Goal: Transaction & Acquisition: Purchase product/service

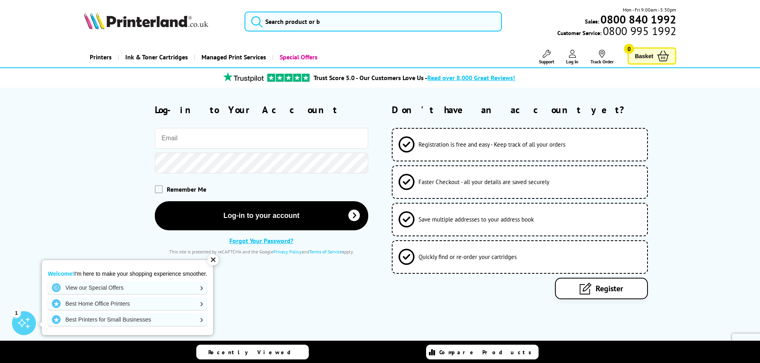
click at [266, 140] on input "email" at bounding box center [261, 138] width 213 height 21
type input "eeclondon@btinternet.com"
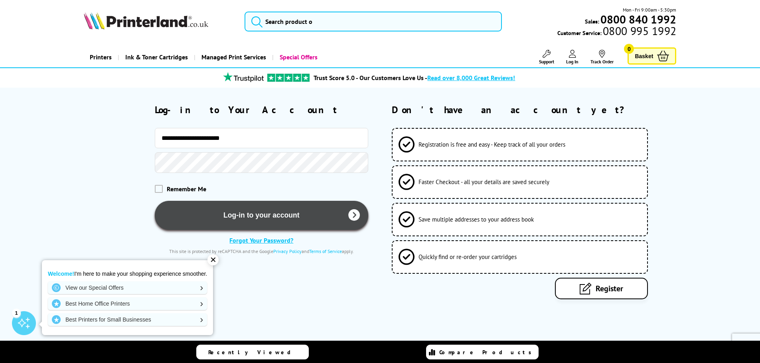
click at [236, 214] on button "Log-in to your account" at bounding box center [261, 215] width 213 height 29
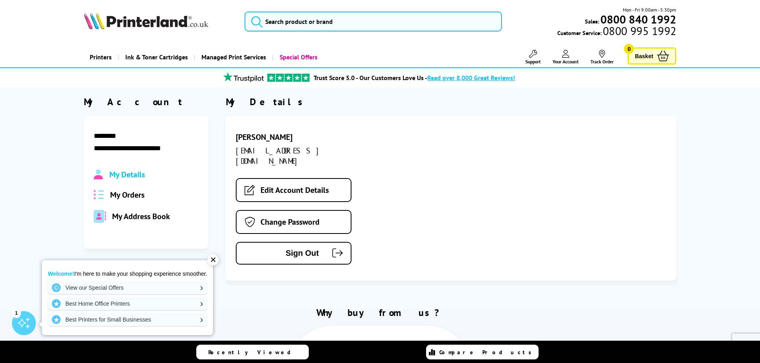
click at [132, 194] on span "My Orders" at bounding box center [127, 195] width 34 height 10
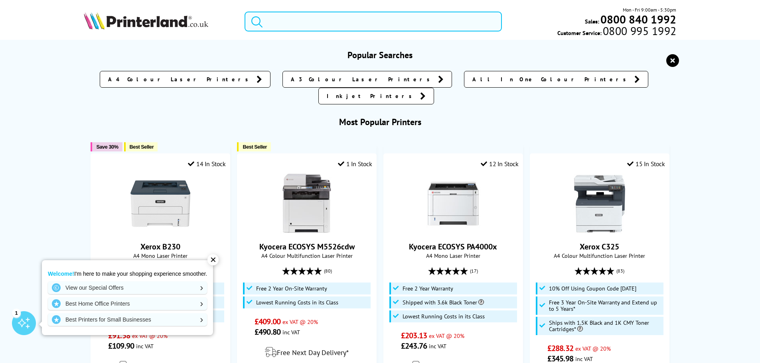
click at [325, 23] on input "search" at bounding box center [372, 22] width 257 height 20
paste input "epson+workforce+wf-7840+ink+cartridges"
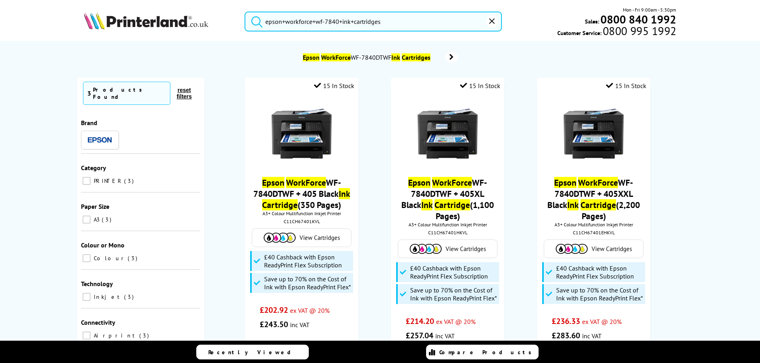
click at [358, 24] on input "epson+workforce+wf-7840+ink+cartridges" at bounding box center [372, 22] width 257 height 20
click at [393, 18] on input "epson+workforce+wf-7840+ink+cartridges" at bounding box center [372, 22] width 257 height 20
click at [245, 12] on button "submit" at bounding box center [255, 21] width 20 height 18
click at [27, 193] on div "No results Epson WorkForce WF-7840DTWF Ink Cartridges Currently Selected 3 Prod…" at bounding box center [380, 297] width 760 height 512
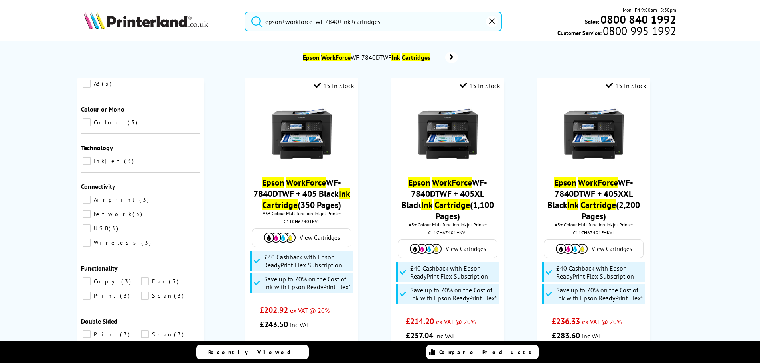
click at [293, 20] on input "epson+workforce+wf-7840+ink+cartridges" at bounding box center [372, 22] width 257 height 20
click at [313, 22] on input "epson+workforce+wf-7840+ink+cartridges" at bounding box center [372, 22] width 257 height 20
click at [347, 17] on input "epson+workforce+wf-7840+ink+cartridges" at bounding box center [372, 22] width 257 height 20
drag, startPoint x: 391, startPoint y: 22, endPoint x: 255, endPoint y: 22, distance: 135.6
click at [255, 22] on form "epson+workforce+wf-7840+ink+cartridges" at bounding box center [372, 22] width 257 height 20
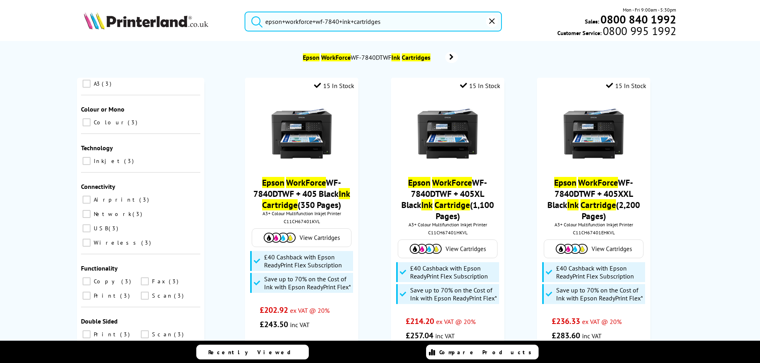
paste input "Epson 405 Suitcase Genuine"
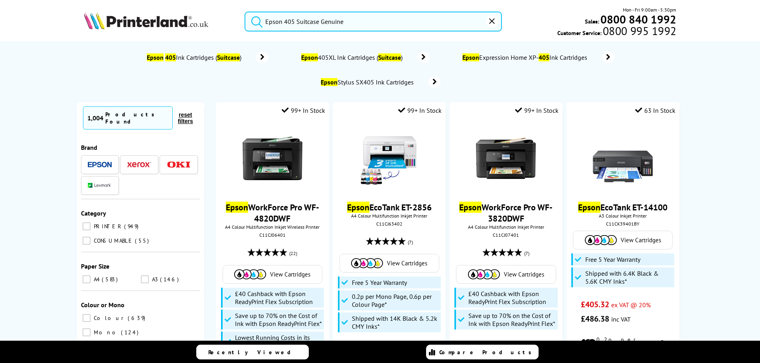
click at [347, 23] on input "Epson 405 Suitcase Genuine" at bounding box center [372, 22] width 257 height 20
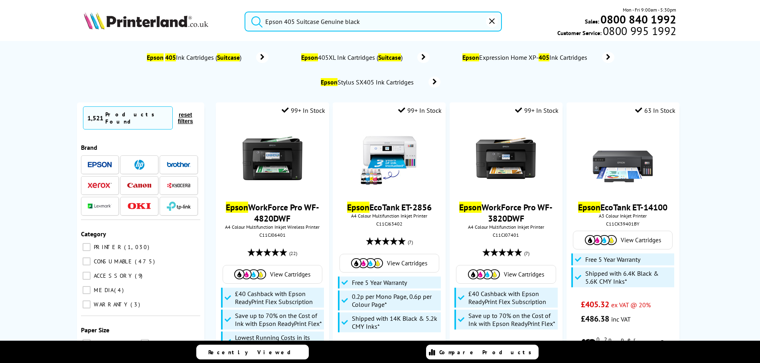
type input "Epson 405 Suitcase Genuine black"
click at [245, 12] on button "submit" at bounding box center [255, 21] width 20 height 18
click at [87, 158] on li at bounding box center [100, 164] width 38 height 19
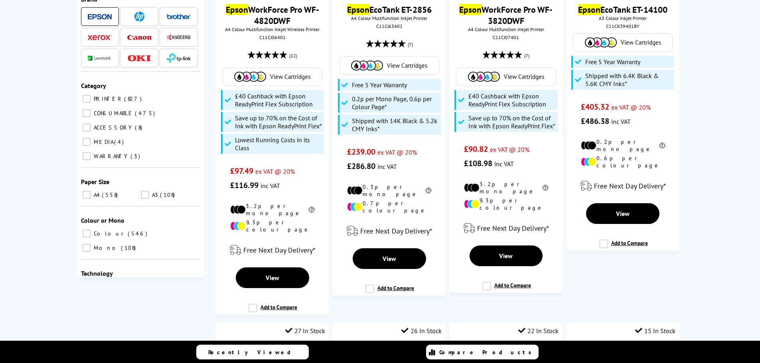
scroll to position [199, 0]
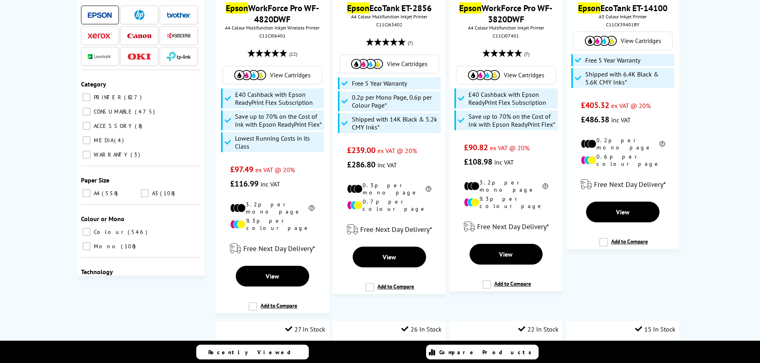
click at [83, 108] on input "CONSUMABLE 475" at bounding box center [87, 112] width 8 height 8
checkbox input "true"
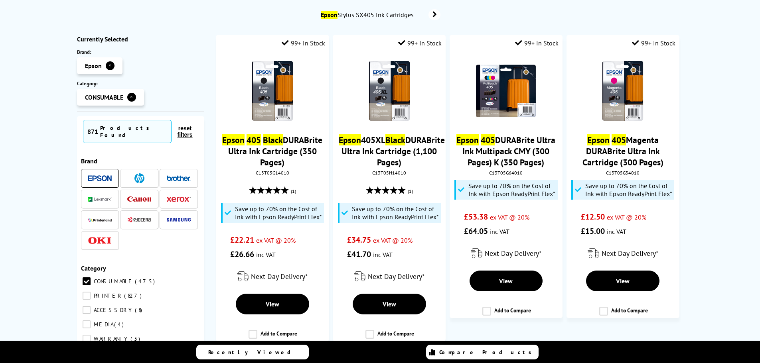
scroll to position [80, 0]
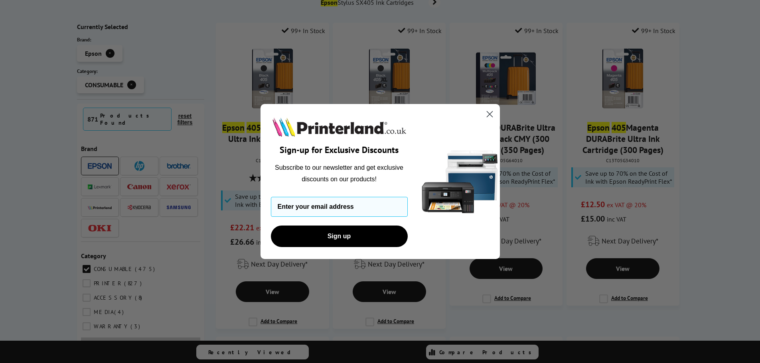
click at [488, 116] on circle "Close dialog" at bounding box center [488, 114] width 13 height 13
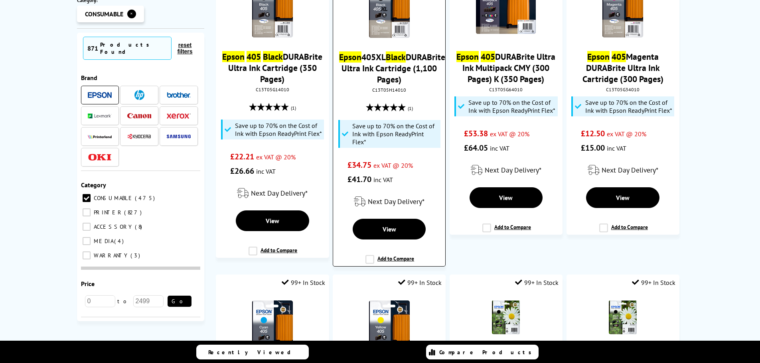
scroll to position [159, 0]
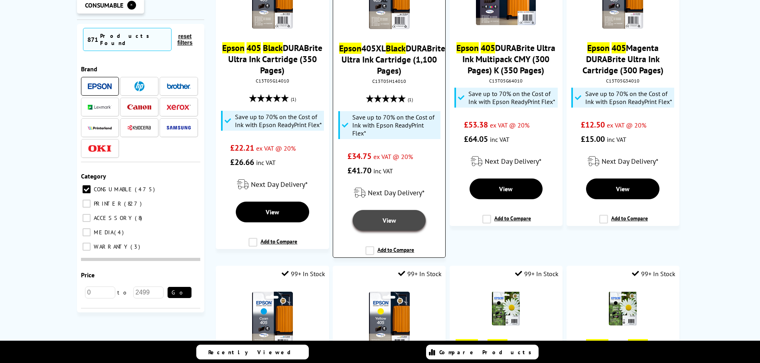
click at [385, 218] on span "View" at bounding box center [389, 221] width 14 height 8
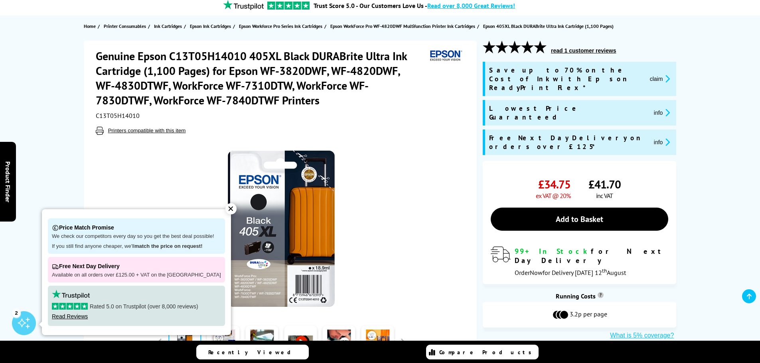
scroll to position [80, 0]
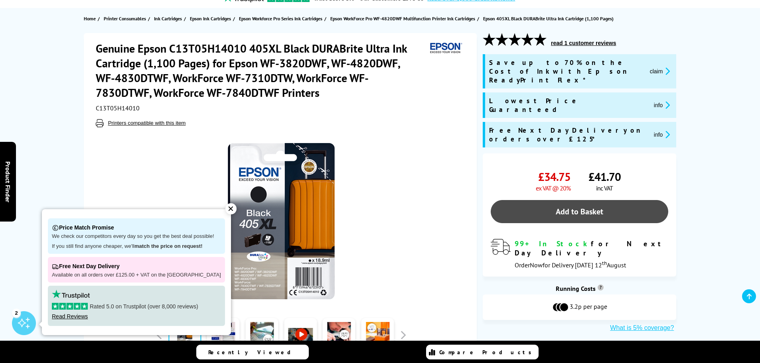
click at [554, 200] on link "Add to Basket" at bounding box center [578, 211] width 177 height 23
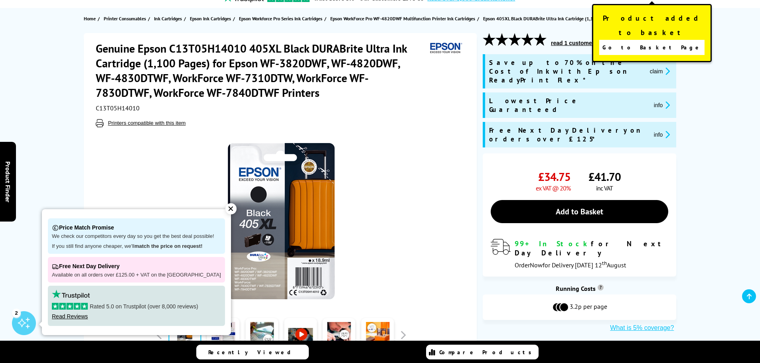
click at [654, 42] on span "Go to Basket Page" at bounding box center [651, 47] width 99 height 11
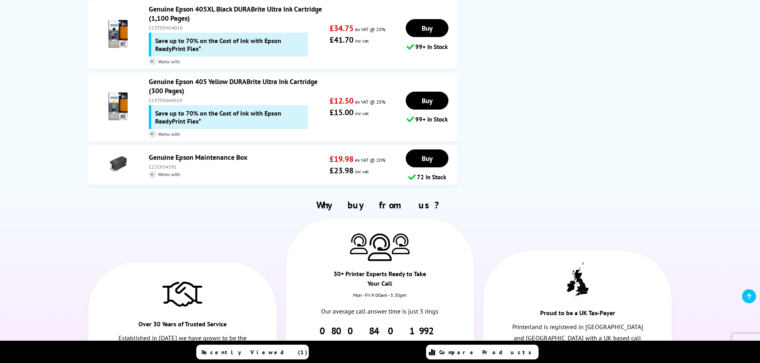
scroll to position [1077, 0]
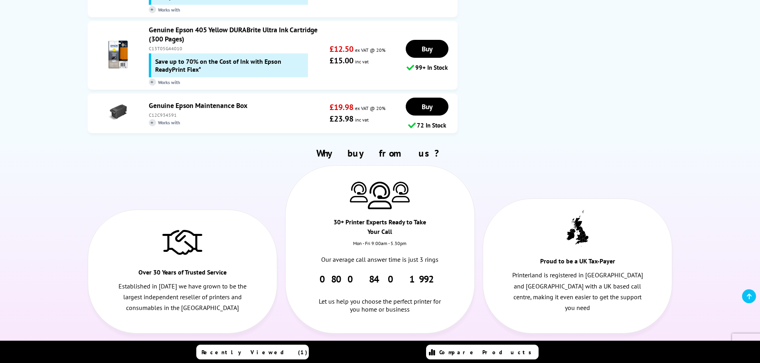
click at [202, 101] on link "Genuine Epson Maintenance Box" at bounding box center [198, 105] width 98 height 9
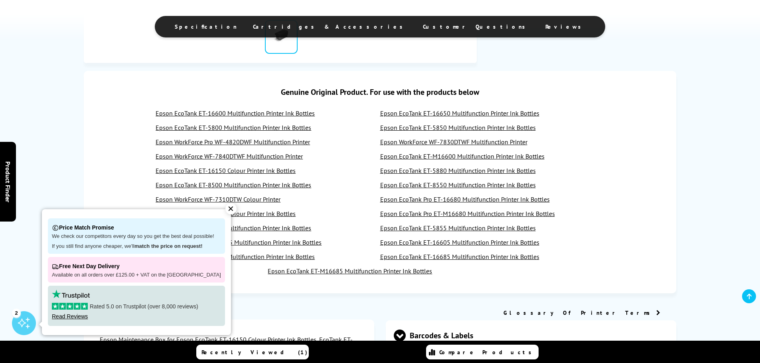
scroll to position [319, 0]
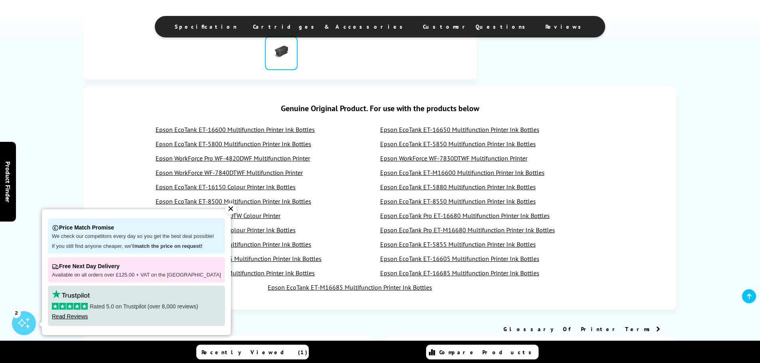
click at [225, 206] on div "✕" at bounding box center [230, 208] width 11 height 11
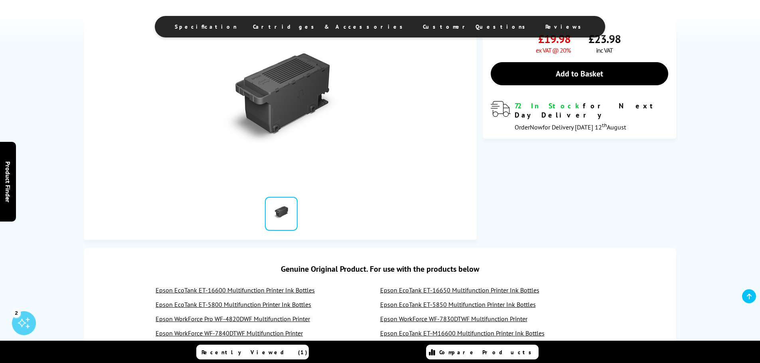
scroll to position [40, 0]
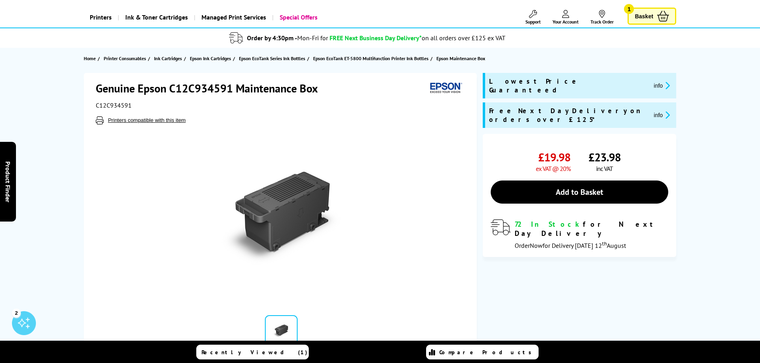
click at [299, 108] on div "C12C934591" at bounding box center [281, 105] width 371 height 8
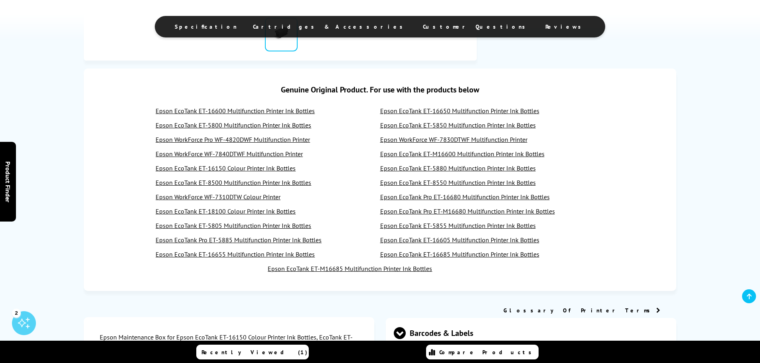
scroll to position [359, 0]
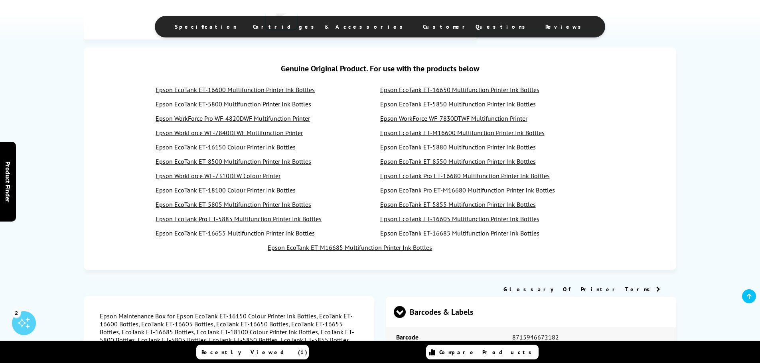
click at [226, 134] on link "Epson WorkForce WF-7840DTWF Multifunction Printer" at bounding box center [228, 133] width 147 height 8
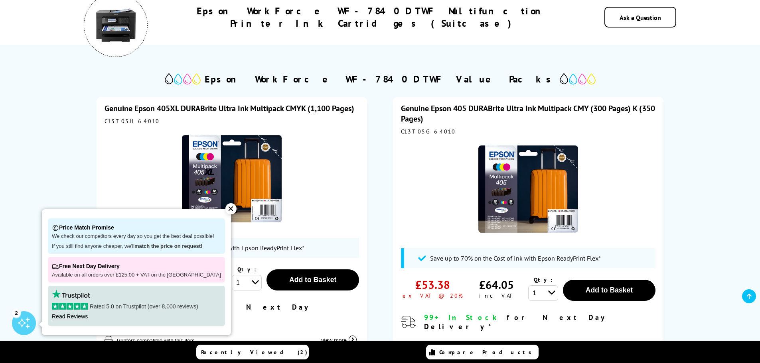
scroll to position [40, 0]
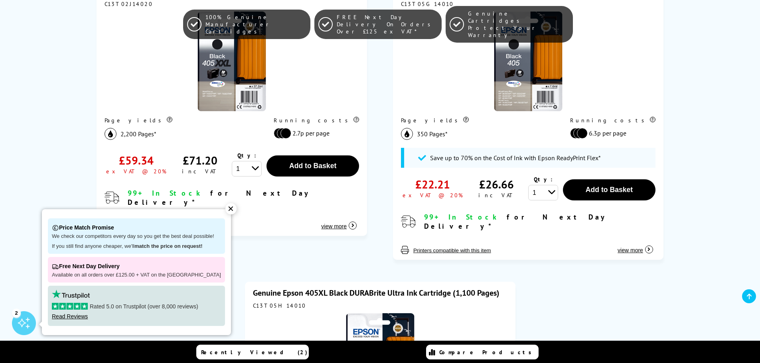
scroll to position [598, 0]
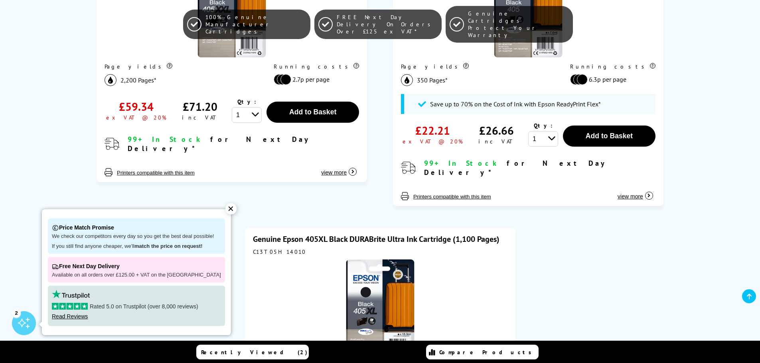
click at [227, 209] on div "✕" at bounding box center [230, 208] width 11 height 11
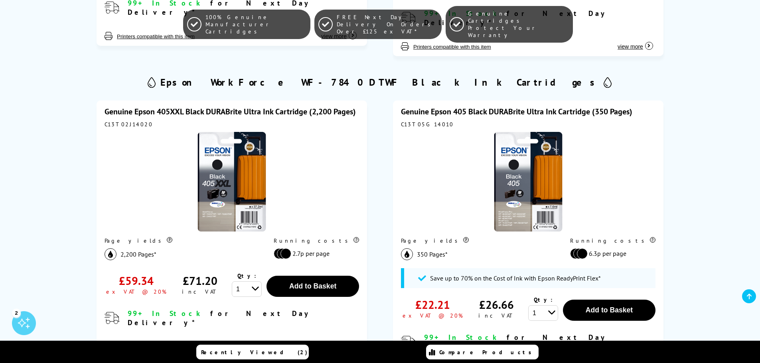
scroll to position [399, 0]
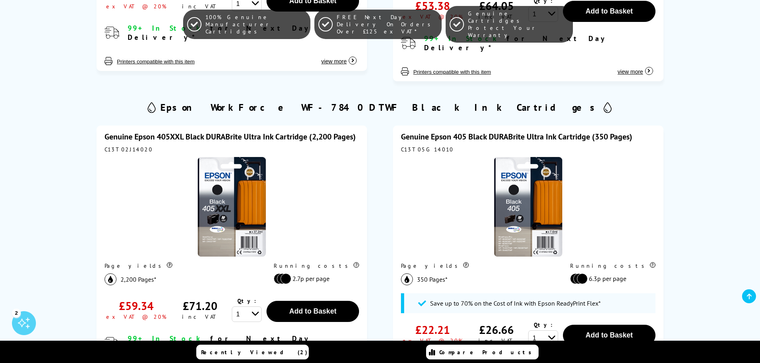
click at [331, 174] on div at bounding box center [231, 207] width 254 height 101
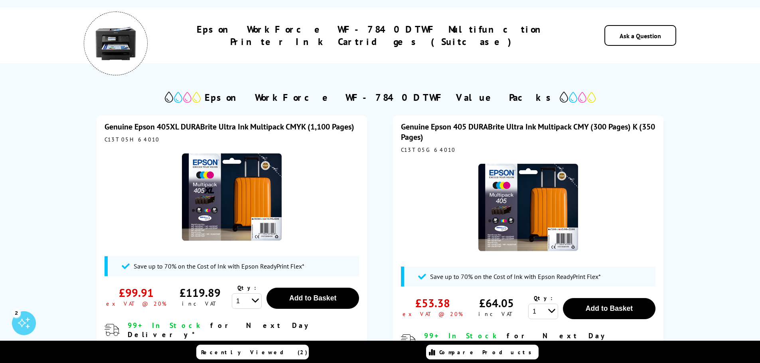
scroll to position [0, 0]
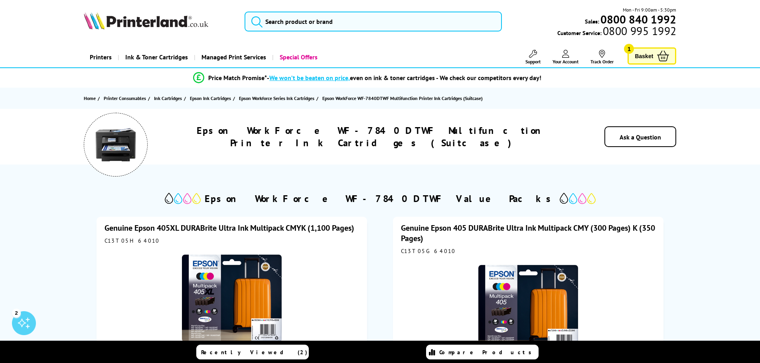
click at [640, 59] on span "Basket" at bounding box center [643, 56] width 18 height 11
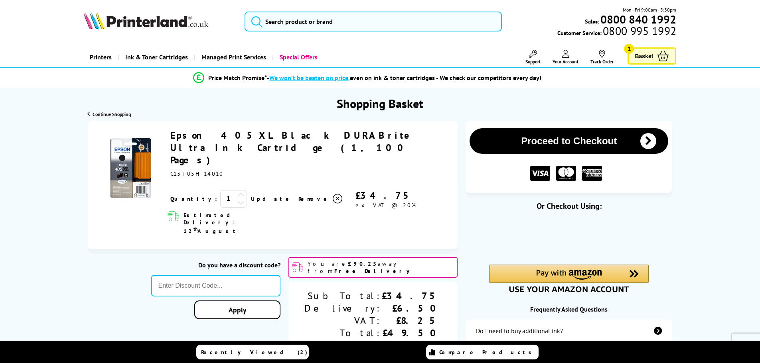
click at [251, 136] on link "Epson 405XL Black DURABrite Ultra Ink Cartridge (1,100 Pages)" at bounding box center [293, 147] width 247 height 37
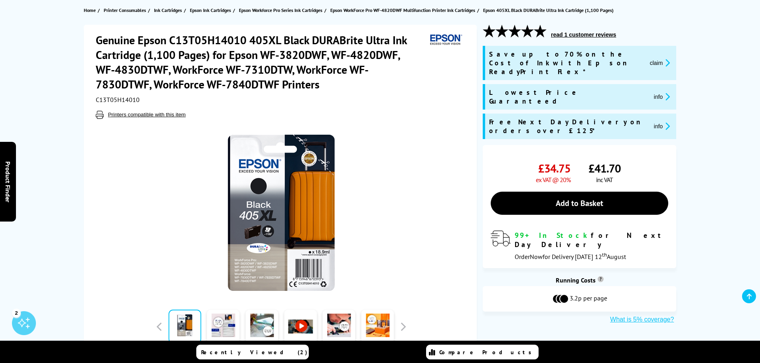
scroll to position [120, 0]
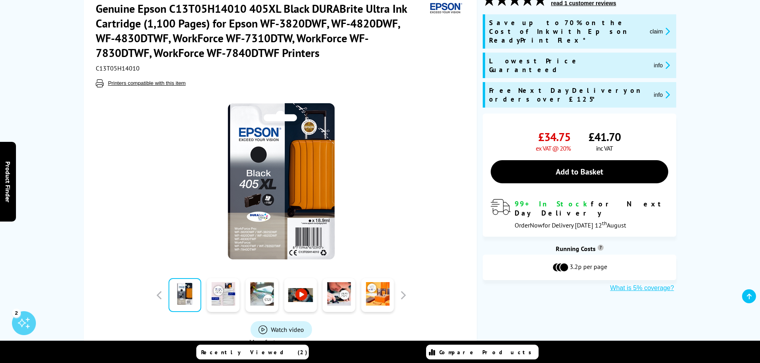
click at [304, 294] on link at bounding box center [300, 295] width 33 height 34
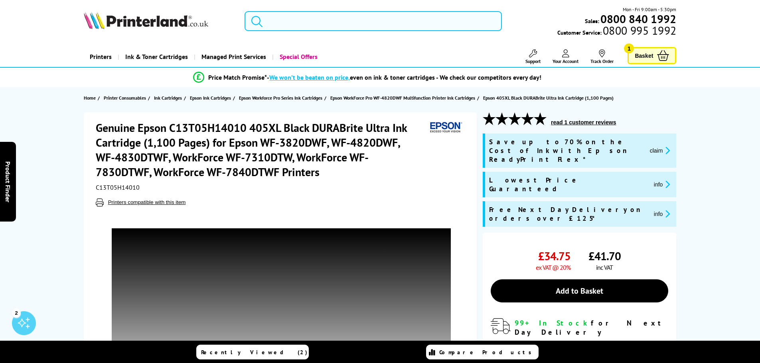
scroll to position [0, 0]
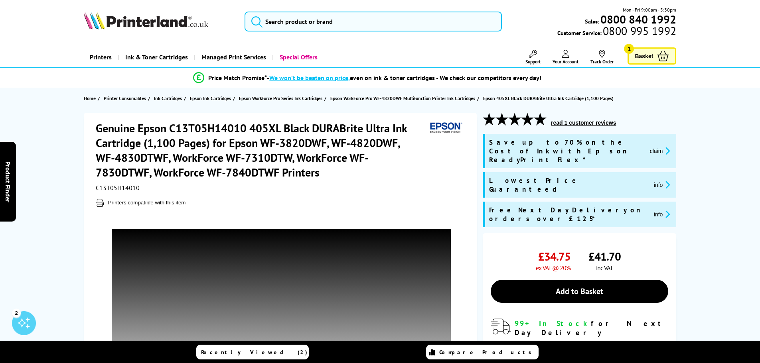
click at [737, 86] on div "Price Match Promise* - We won’t be beaten on price, even on ink & toner cartrid…" at bounding box center [380, 78] width 760 height 20
click at [656, 58] on link "Basket 1" at bounding box center [651, 55] width 49 height 17
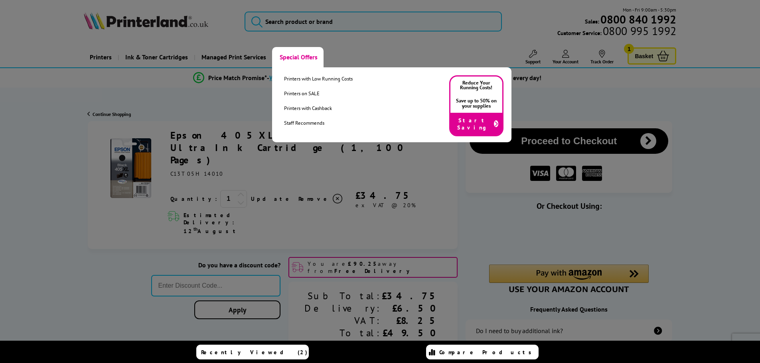
click at [297, 61] on link "Special Offers" at bounding box center [297, 57] width 51 height 20
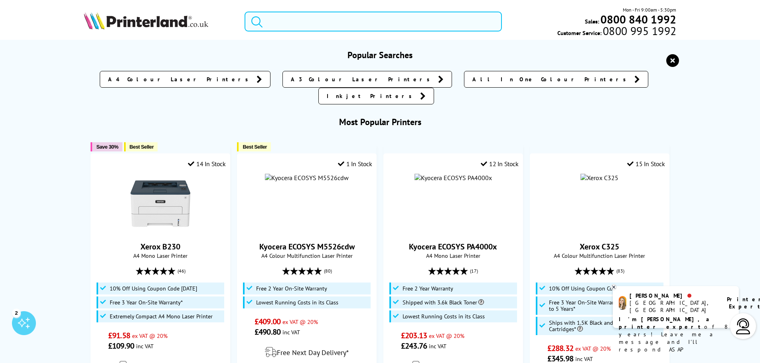
click at [315, 26] on input "search" at bounding box center [372, 22] width 257 height 20
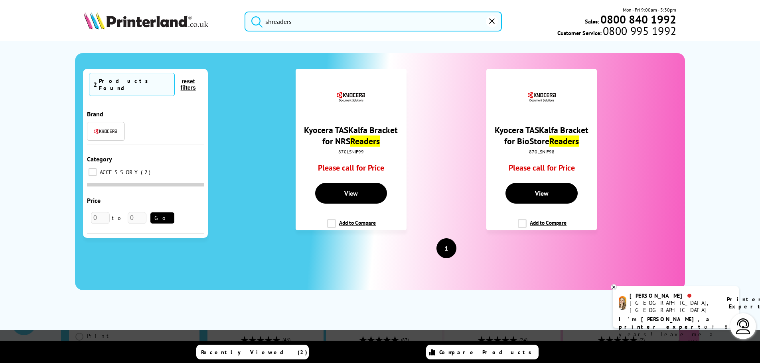
type input "shreaders"
click at [245, 12] on button "submit" at bounding box center [255, 21] width 20 height 18
click at [108, 128] on img at bounding box center [106, 131] width 24 height 6
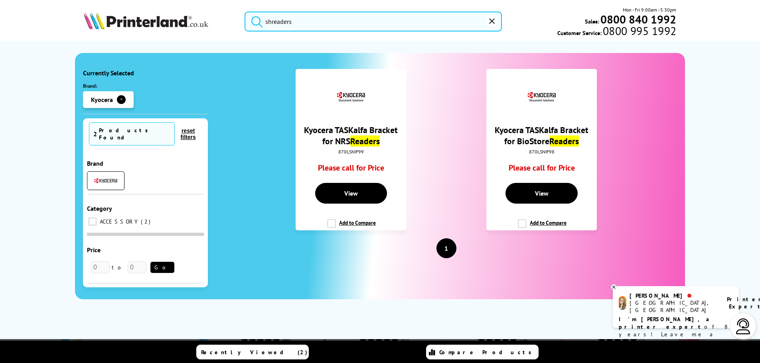
click at [115, 130] on div "Products Found" at bounding box center [134, 134] width 71 height 14
click at [108, 98] on span "Kyocera" at bounding box center [102, 100] width 22 height 8
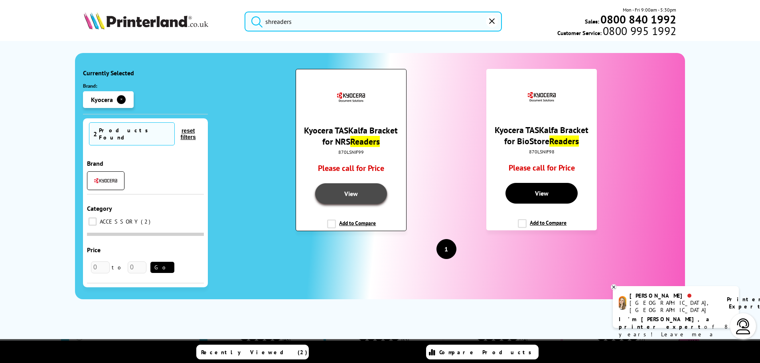
click at [362, 194] on link "View" at bounding box center [351, 193] width 72 height 21
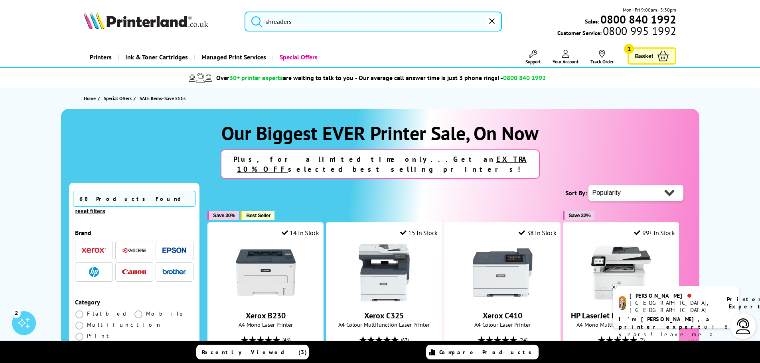
click at [611, 185] on select "Popularity Rating Price - Low to High Price - High to Low Running Costs - Low t…" at bounding box center [635, 193] width 95 height 16
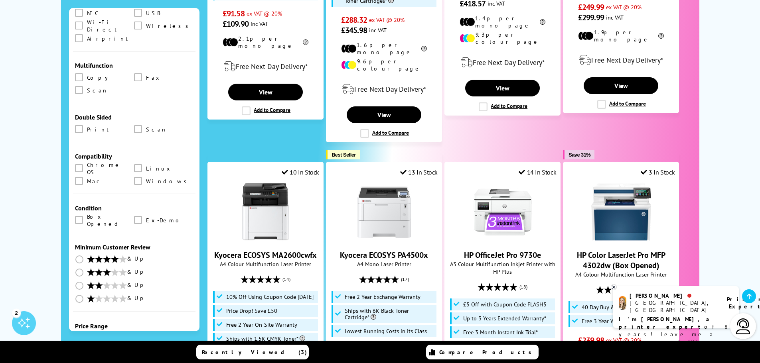
scroll to position [399, 0]
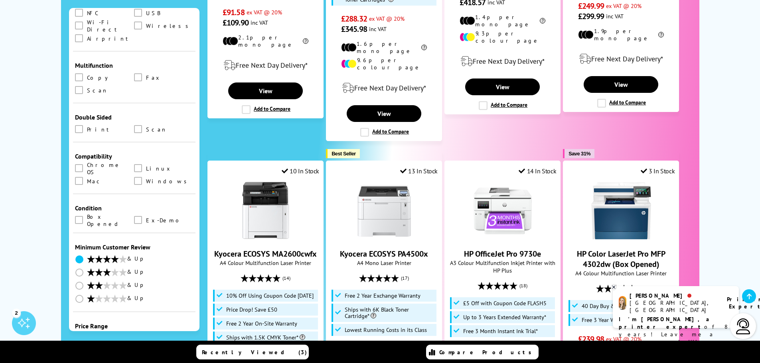
click at [75, 255] on label at bounding box center [80, 259] width 10 height 9
click at [87, 256] on input "radio" at bounding box center [87, 256] width 0 height 0
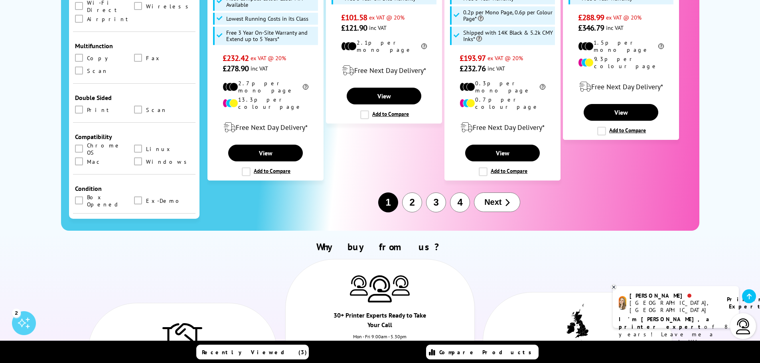
scroll to position [1037, 0]
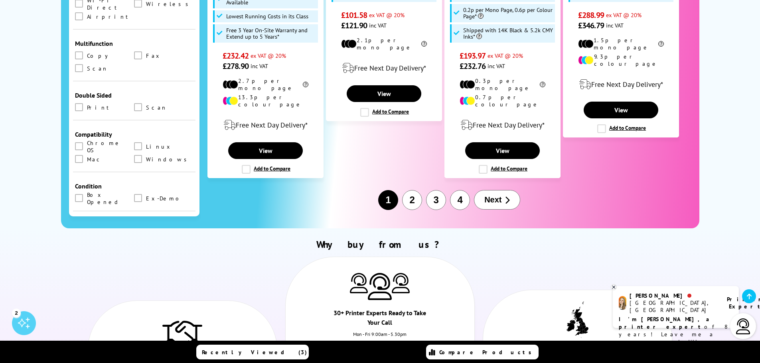
click at [77, 234] on span at bounding box center [79, 238] width 8 height 8
click at [87, 234] on input "radio" at bounding box center [87, 234] width 0 height 0
click at [167, 246] on li "& Up" at bounding box center [134, 250] width 119 height 9
click at [80, 247] on span at bounding box center [79, 251] width 8 height 8
click at [87, 248] on input "radio" at bounding box center [87, 248] width 0 height 0
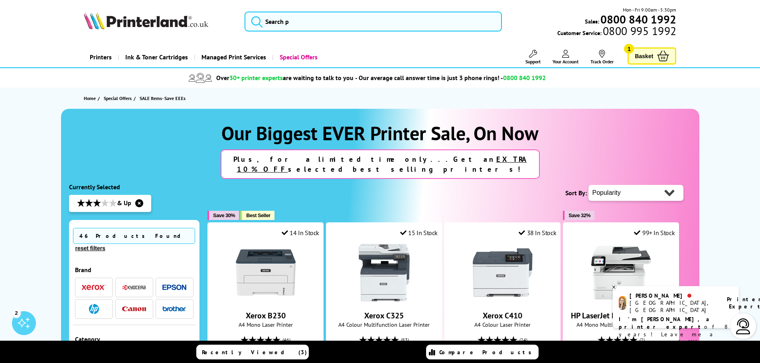
click at [108, 245] on button "reset filters" at bounding box center [90, 248] width 35 height 7
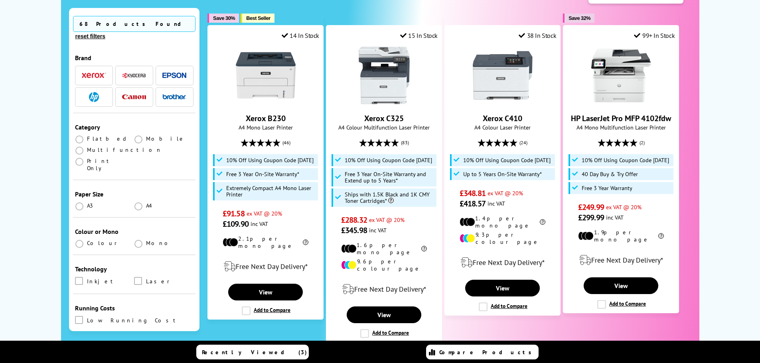
scroll to position [199, 0]
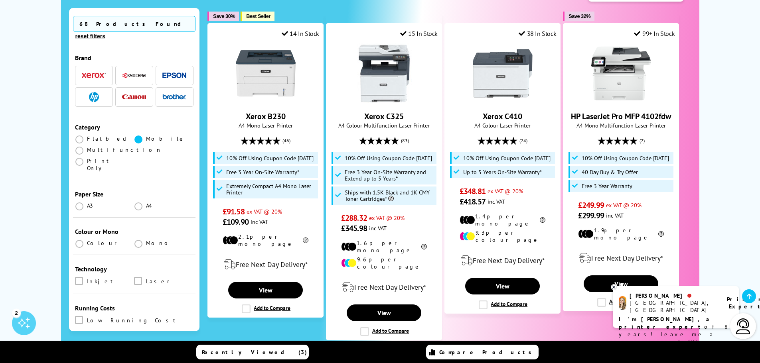
click at [138, 136] on span at bounding box center [138, 140] width 8 height 8
click at [146, 136] on input "radio" at bounding box center [146, 136] width 0 height 0
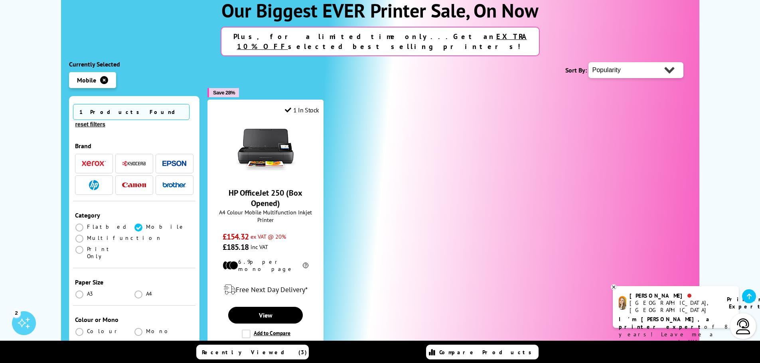
scroll to position [159, 0]
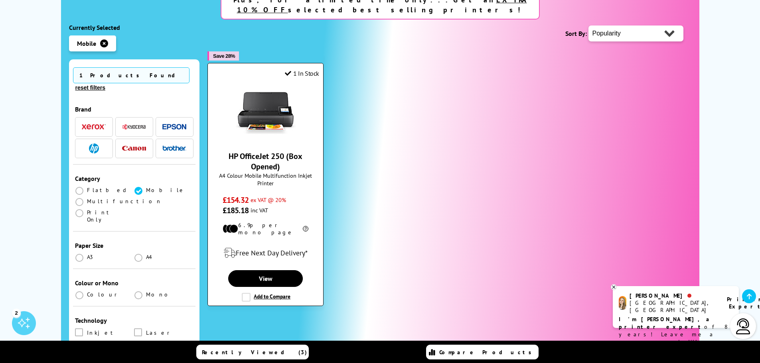
click at [276, 153] on link "HP OfficeJet 250 (Box Opened)" at bounding box center [265, 161] width 74 height 21
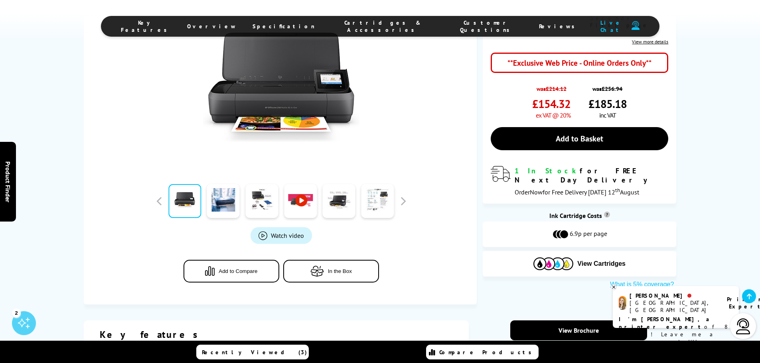
scroll to position [199, 0]
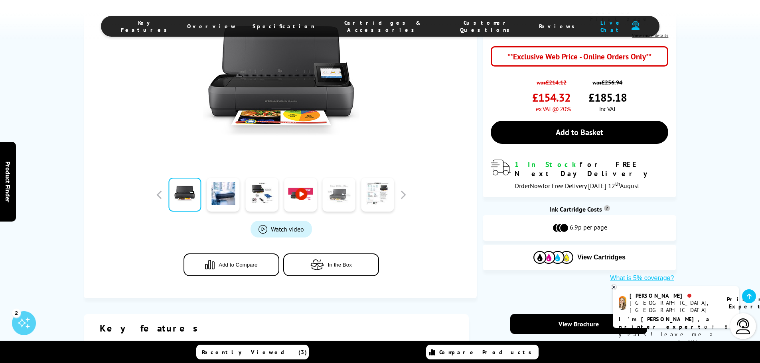
click at [337, 200] on link at bounding box center [339, 195] width 33 height 34
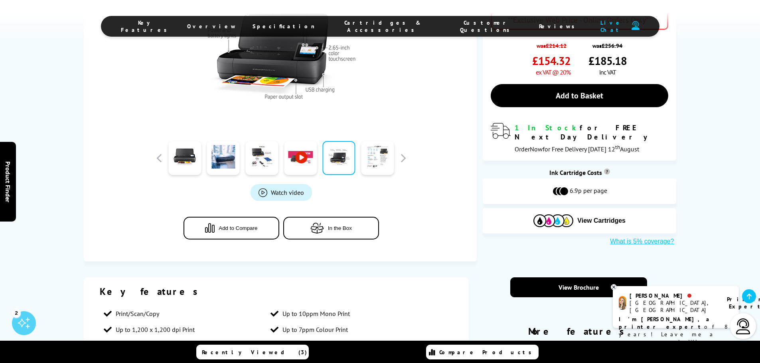
scroll to position [239, 0]
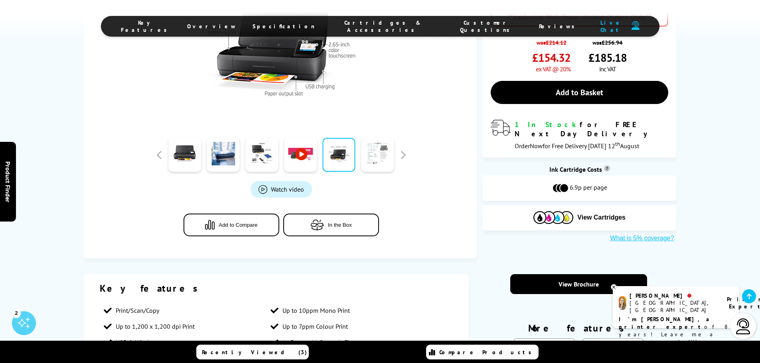
click at [391, 155] on link at bounding box center [377, 155] width 33 height 34
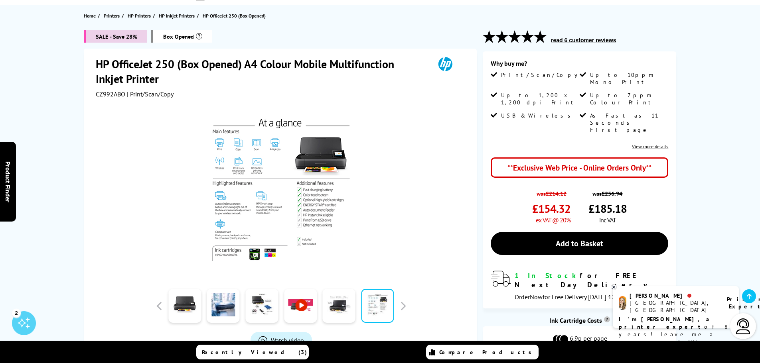
scroll to position [80, 0]
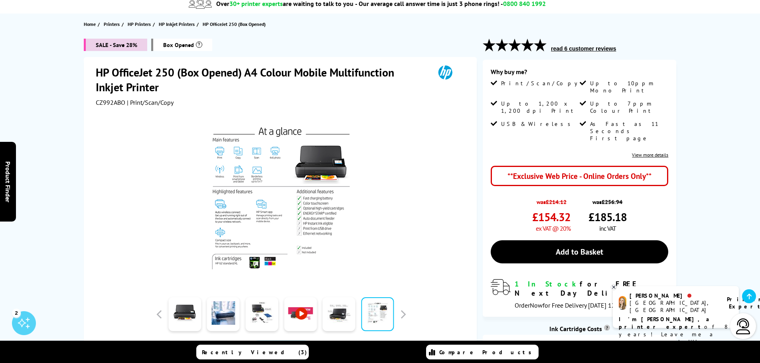
click at [650, 152] on link "View more details" at bounding box center [650, 155] width 36 height 6
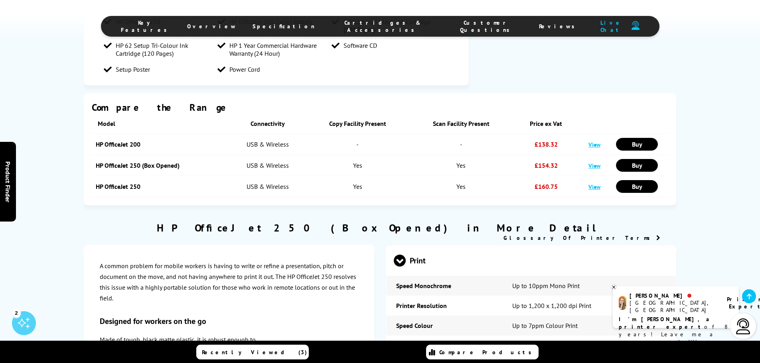
scroll to position [758, 0]
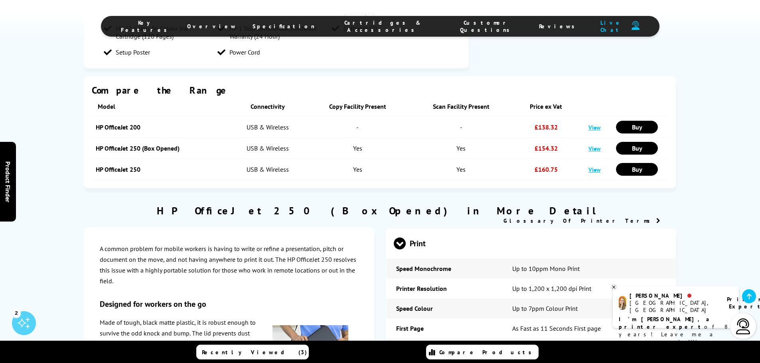
click at [590, 173] on link "View" at bounding box center [594, 170] width 12 height 8
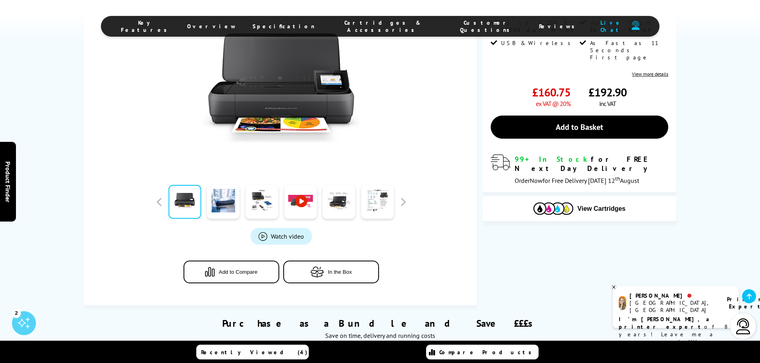
scroll to position [159, 0]
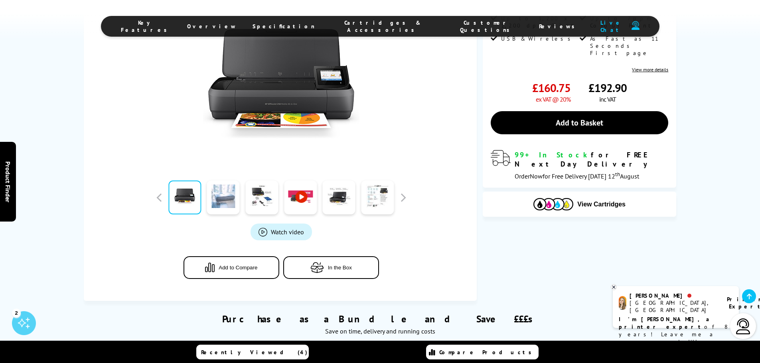
click at [222, 213] on link at bounding box center [223, 198] width 33 height 34
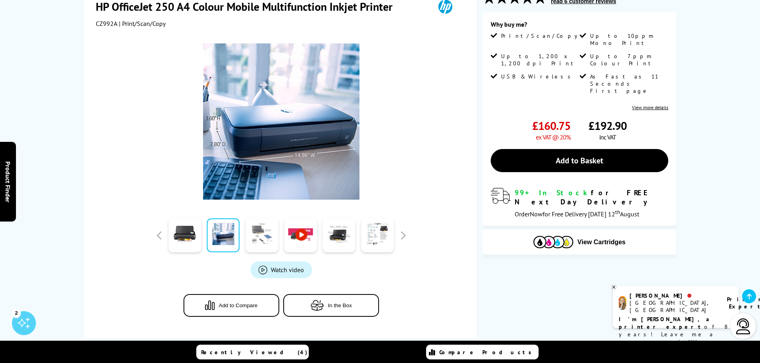
scroll to position [80, 0]
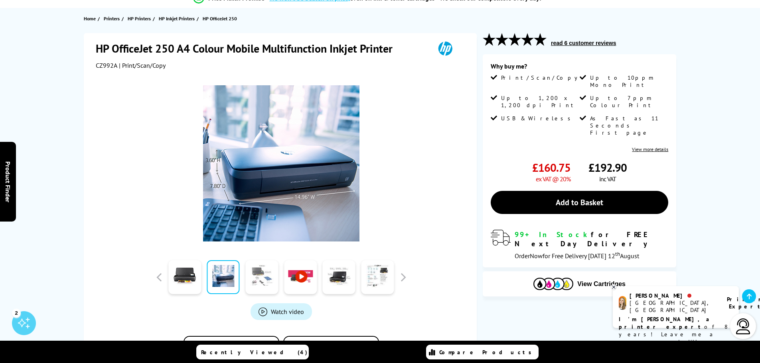
click at [266, 272] on link at bounding box center [261, 277] width 33 height 34
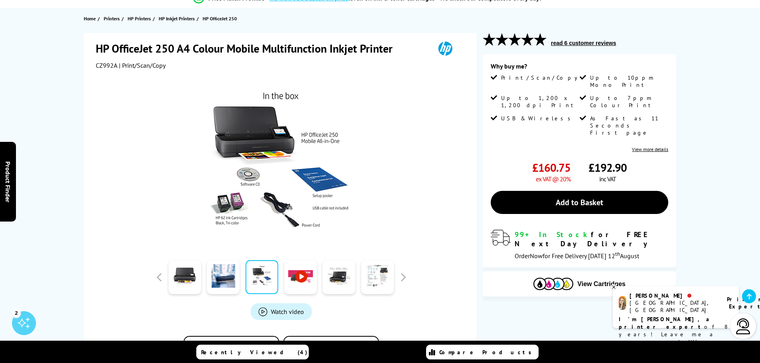
click at [295, 271] on link at bounding box center [300, 277] width 33 height 34
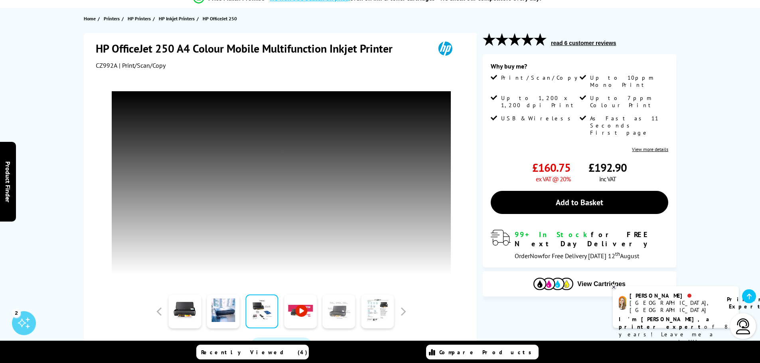
click at [337, 305] on link at bounding box center [339, 312] width 33 height 34
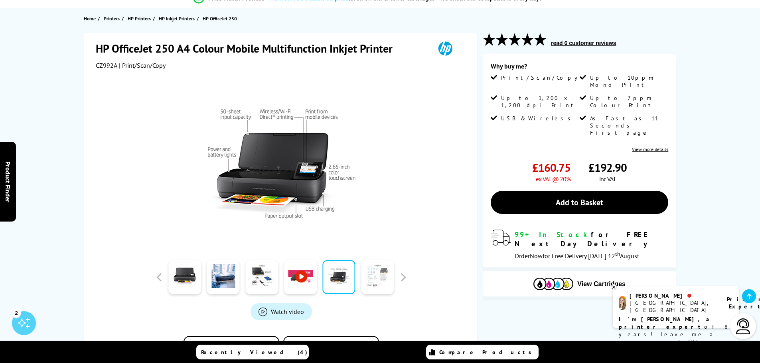
click at [383, 282] on link at bounding box center [377, 277] width 33 height 34
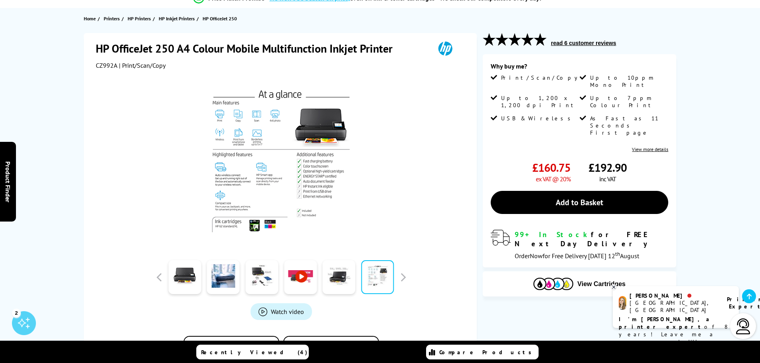
click at [219, 173] on img at bounding box center [281, 163] width 156 height 156
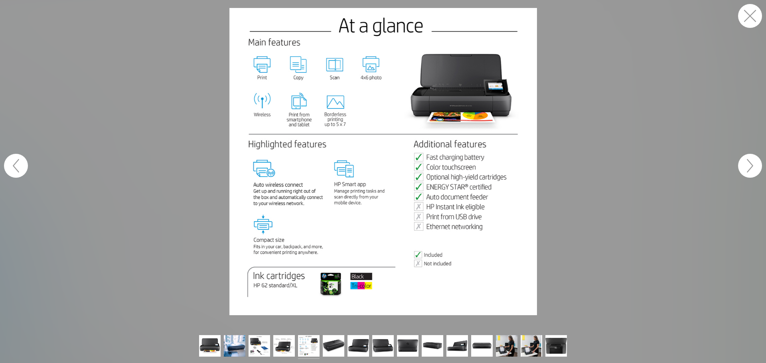
click at [300, 110] on img at bounding box center [382, 161] width 307 height 307
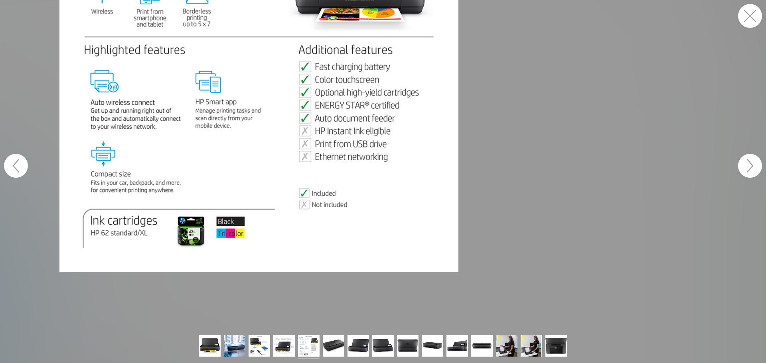
click at [264, 116] on figure at bounding box center [383, 165] width 766 height 331
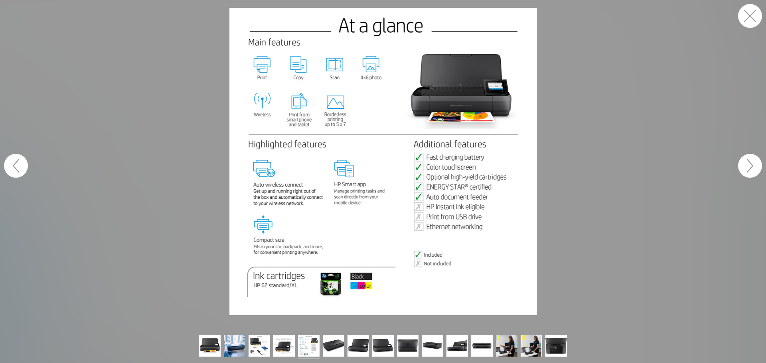
click at [324, 287] on img at bounding box center [382, 161] width 307 height 307
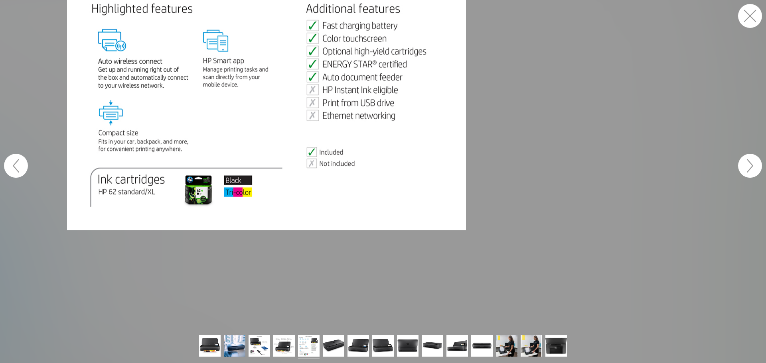
click at [248, 165] on figure at bounding box center [383, 165] width 766 height 331
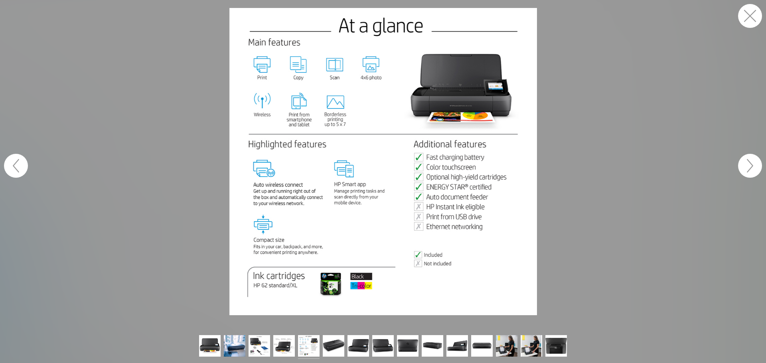
click at [348, 145] on img at bounding box center [382, 161] width 307 height 307
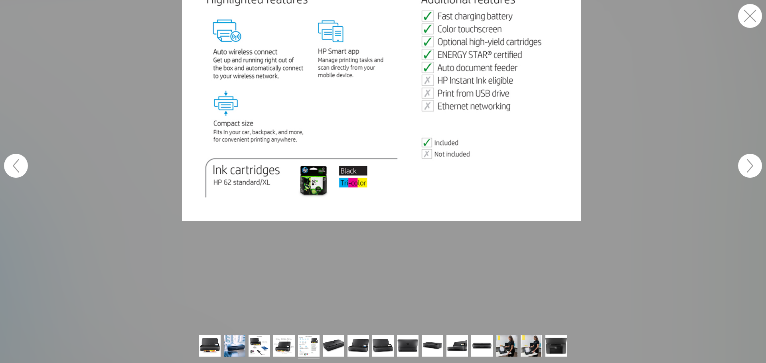
click at [22, 173] on button "button" at bounding box center [16, 166] width 24 height 24
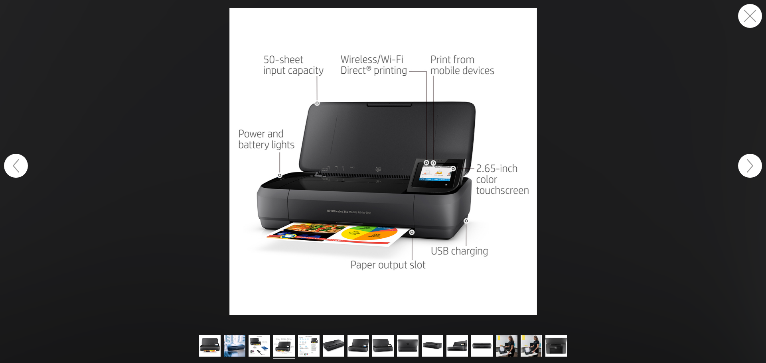
click at [22, 173] on button "button" at bounding box center [16, 166] width 24 height 24
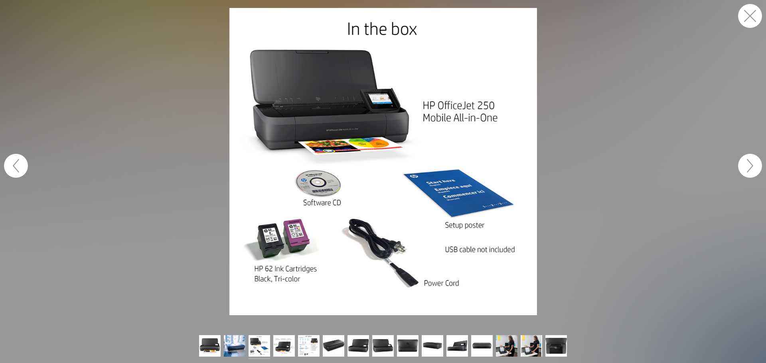
click at [22, 173] on button "button" at bounding box center [16, 166] width 24 height 24
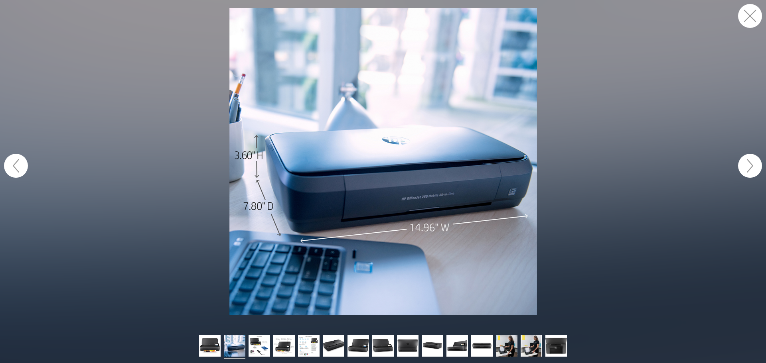
click at [22, 173] on button "button" at bounding box center [16, 166] width 24 height 24
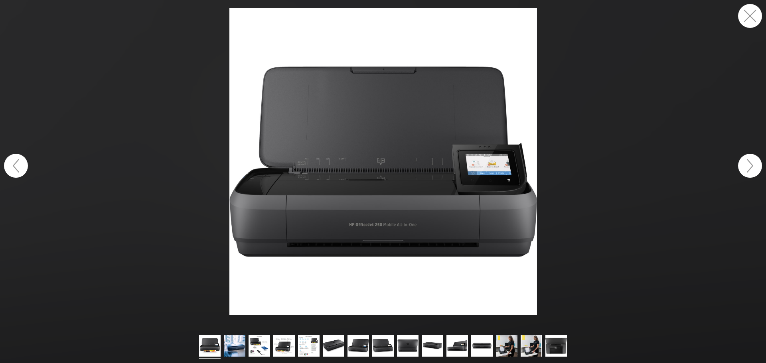
click at [22, 173] on button "button" at bounding box center [16, 166] width 24 height 24
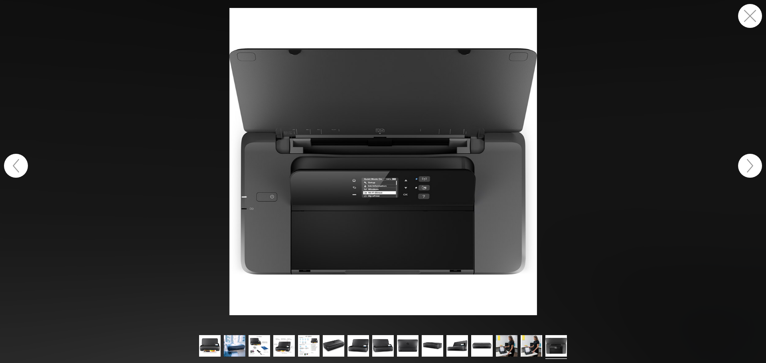
click at [22, 173] on button "button" at bounding box center [16, 166] width 24 height 24
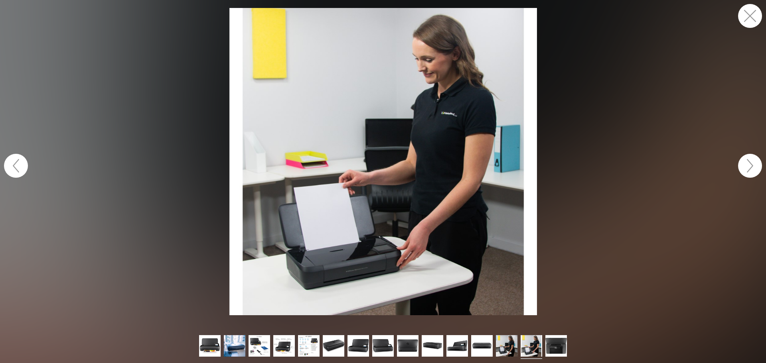
click at [22, 173] on button "button" at bounding box center [16, 166] width 24 height 24
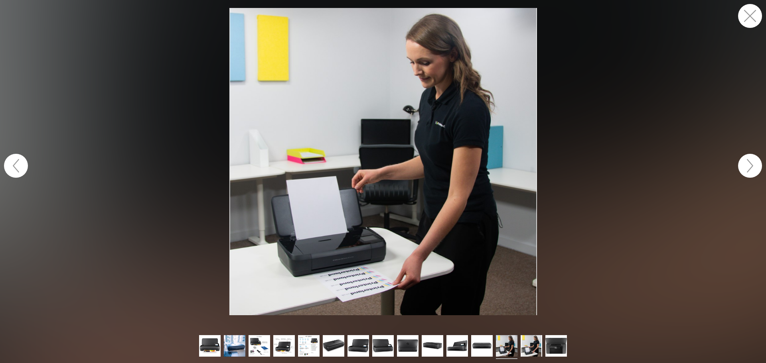
click at [22, 173] on button "button" at bounding box center [16, 166] width 24 height 24
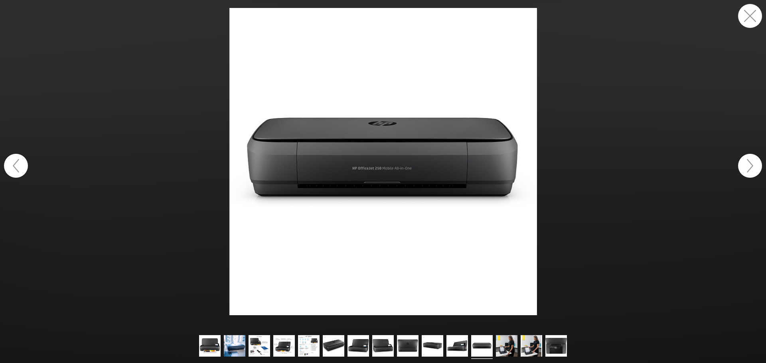
click at [22, 173] on button "button" at bounding box center [16, 166] width 24 height 24
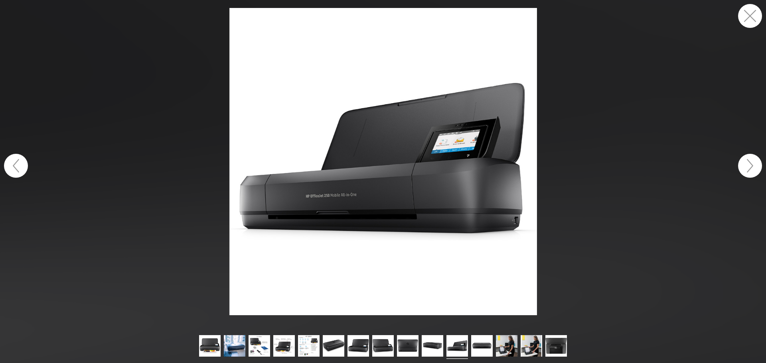
click at [22, 173] on button "button" at bounding box center [16, 166] width 24 height 24
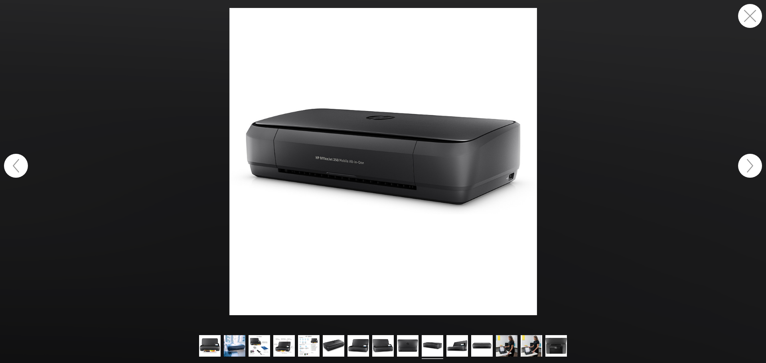
click at [22, 173] on button "button" at bounding box center [16, 166] width 24 height 24
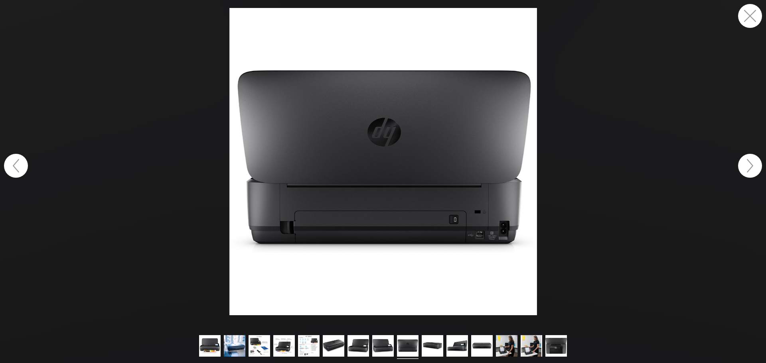
click at [754, 17] on button "button" at bounding box center [750, 16] width 24 height 24
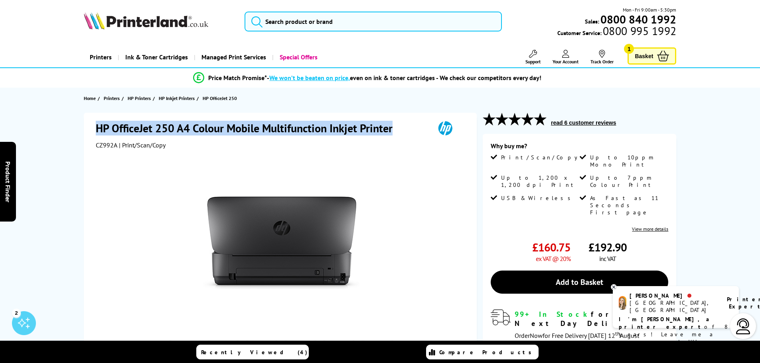
drag, startPoint x: 94, startPoint y: 131, endPoint x: 396, endPoint y: 130, distance: 301.8
click at [396, 130] on div "HP OfficeJet 250 A4 Colour Mobile Multifunction Inkjet Printer CZ992A | Print/S…" at bounding box center [280, 287] width 393 height 348
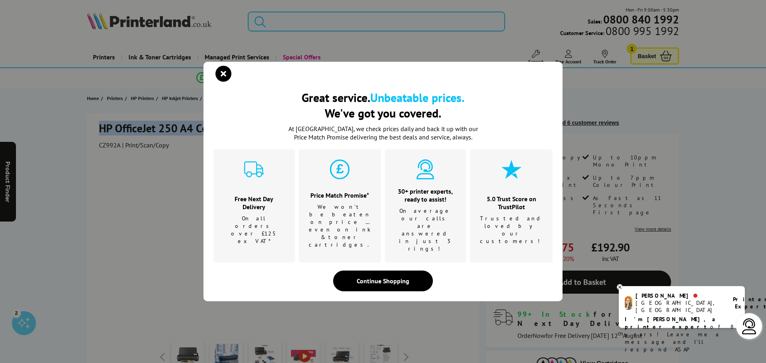
copy h1 "HP OfficeJet 250 A4 Colour Mobile Multifunction Inkjet Printer"
click at [126, 261] on div "Great service. Unbeatable prices. We've got you covered. Great service. Unbeata…" at bounding box center [383, 181] width 766 height 363
click at [222, 82] on icon "close modal" at bounding box center [223, 74] width 16 height 16
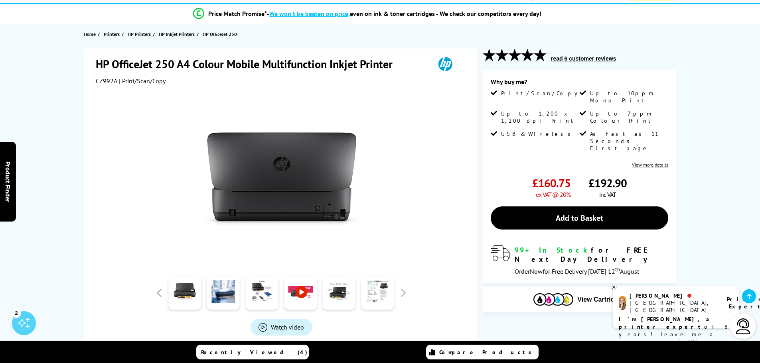
scroll to position [80, 0]
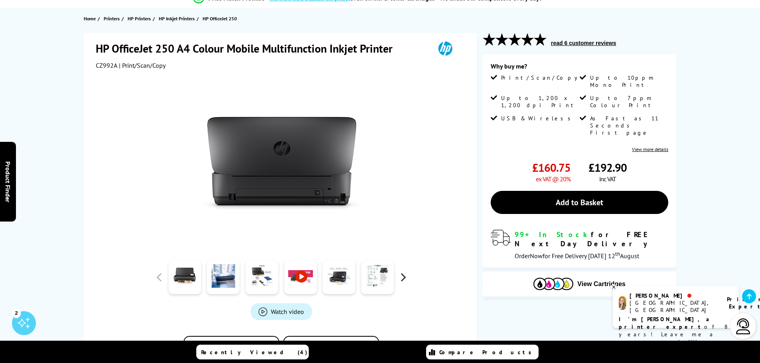
click at [404, 278] on button "button" at bounding box center [403, 278] width 12 height 12
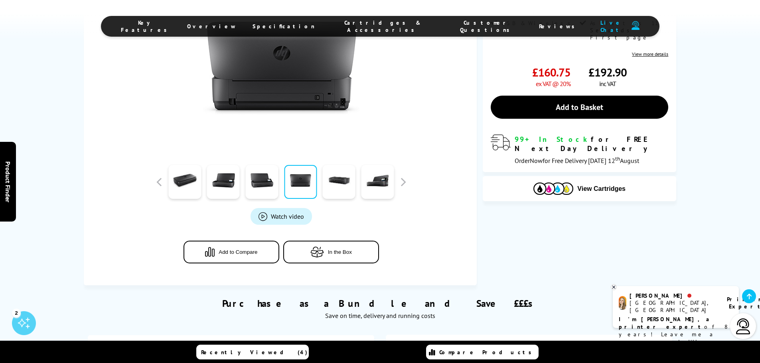
scroll to position [199, 0]
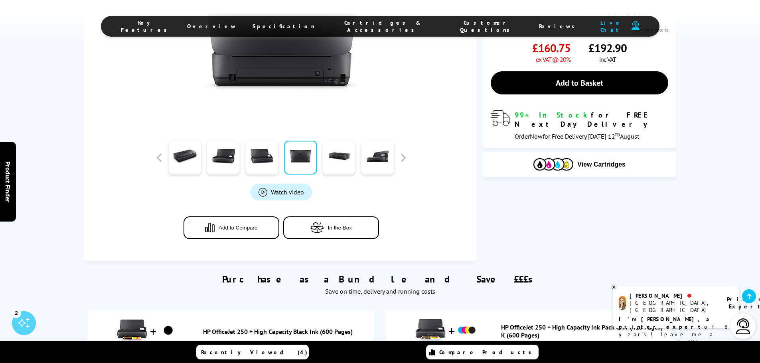
click at [343, 229] on span "In the Box" at bounding box center [340, 228] width 24 height 6
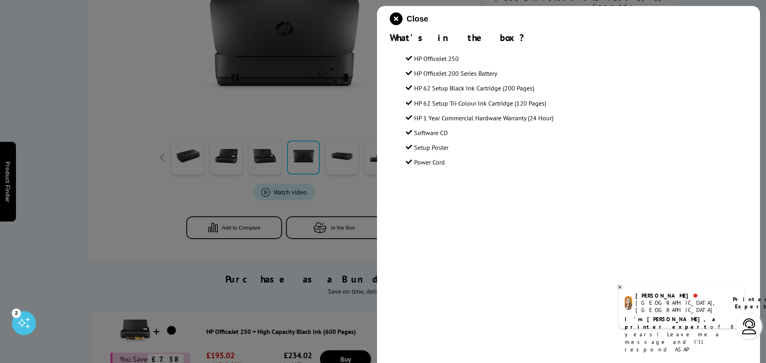
click at [128, 220] on div at bounding box center [383, 181] width 766 height 363
click at [677, 185] on div "Close What's in the box? HP OfficeJet 250 HP OfficeJet 200 Series Battery HP 62…" at bounding box center [568, 187] width 383 height 363
click at [396, 18] on icon "close modal" at bounding box center [396, 18] width 13 height 13
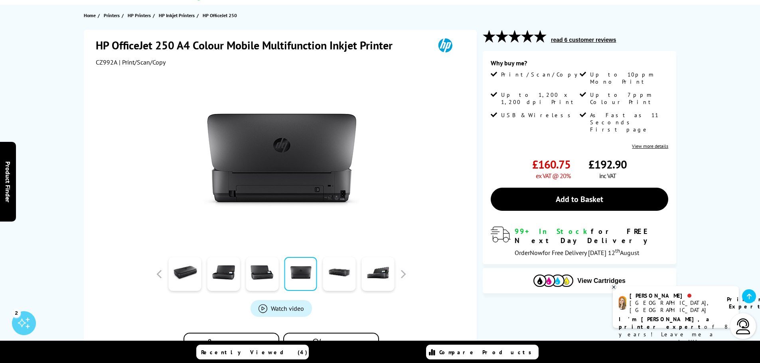
scroll to position [0, 0]
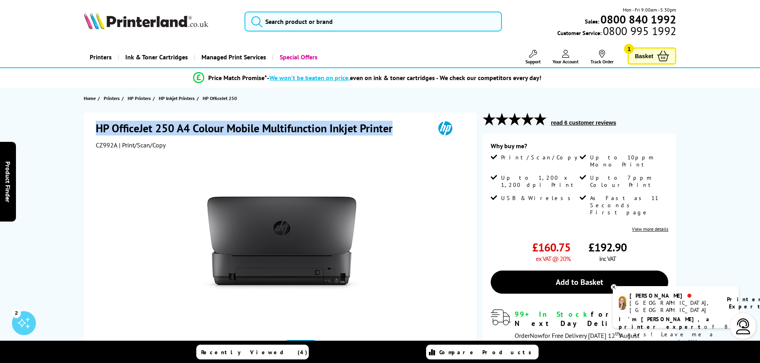
drag, startPoint x: 100, startPoint y: 127, endPoint x: 392, endPoint y: 133, distance: 291.5
click at [392, 133] on div "HP OfficeJet 250 A4 Colour Mobile Multifunction Inkjet Printer CZ992A | Print/S…" at bounding box center [280, 287] width 393 height 348
copy h1 "HP OfficeJet 250 A4 Colour Mobile Multifunction Inkjet Printer"
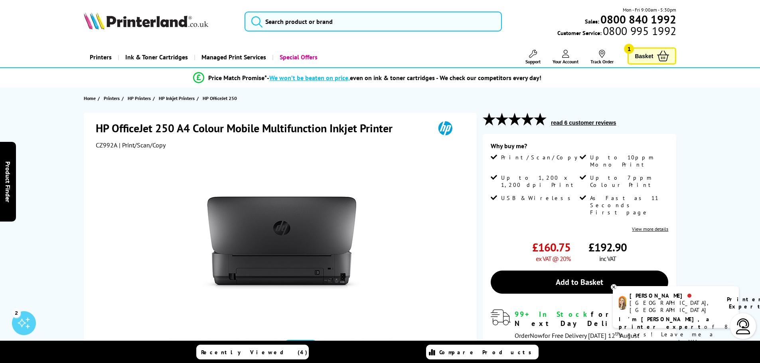
click at [408, 222] on div at bounding box center [281, 239] width 371 height 180
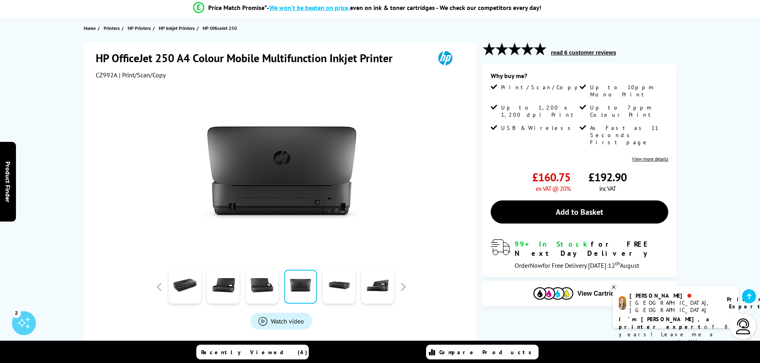
scroll to position [120, 0]
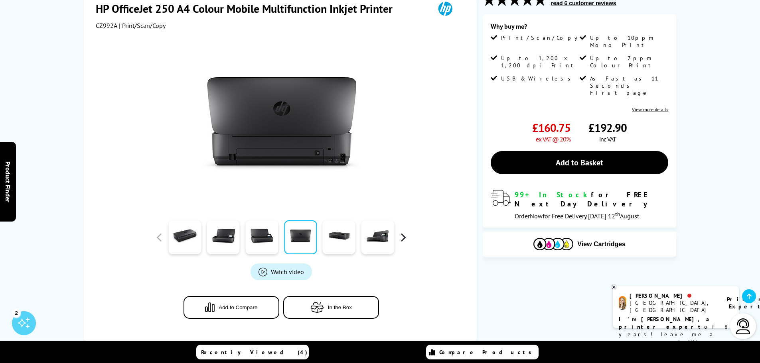
click at [402, 237] on button "button" at bounding box center [403, 238] width 12 height 12
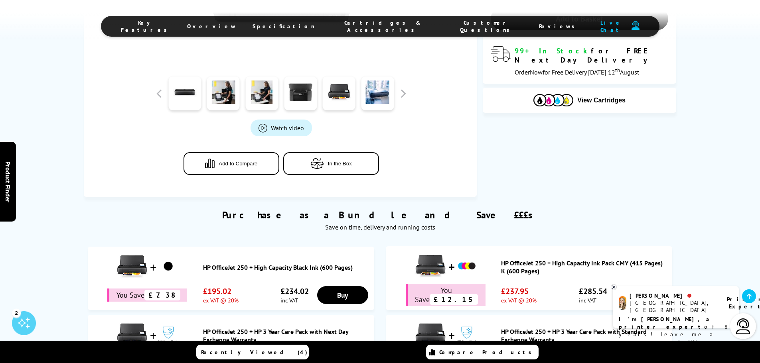
scroll to position [319, 0]
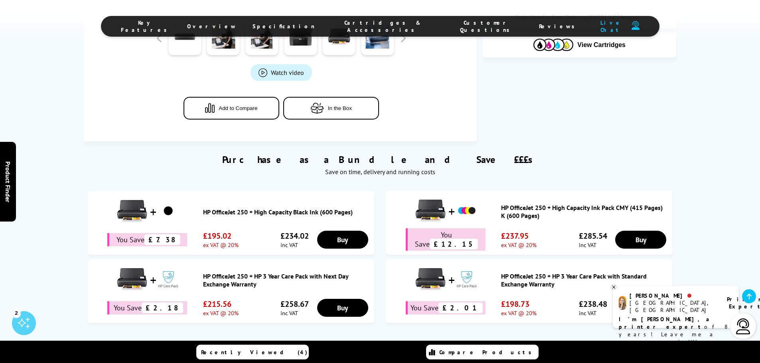
click at [81, 266] on div "Purchase as a Bundle and Save £££s Save on time, delivery and running costs HP …" at bounding box center [380, 235] width 638 height 187
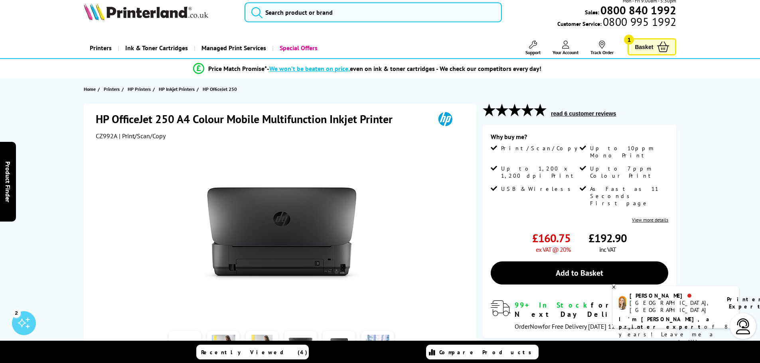
scroll to position [0, 0]
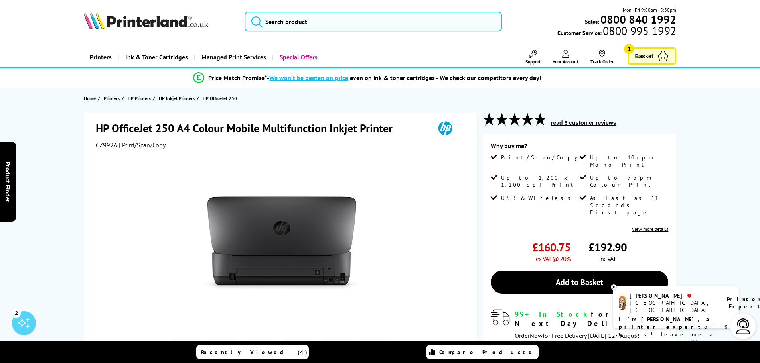
click at [647, 64] on link "Basket 1" at bounding box center [651, 55] width 49 height 17
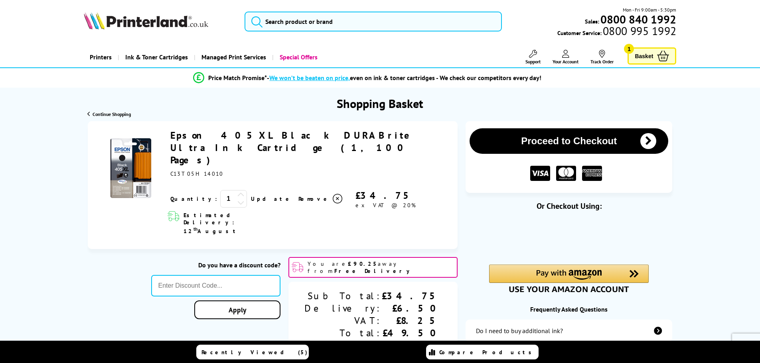
click at [650, 58] on span "Basket" at bounding box center [643, 56] width 18 height 11
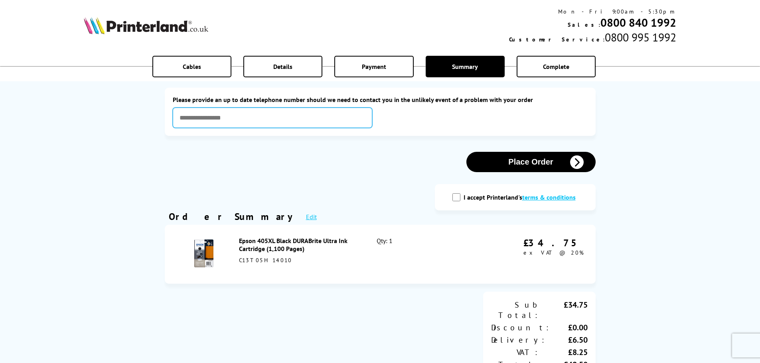
click at [237, 120] on input "text" at bounding box center [272, 118] width 199 height 20
type input "**********"
click at [206, 177] on div "**********" at bounding box center [380, 324] width 439 height 632
click at [454, 199] on input "I accept Printerland's terms & conditions" at bounding box center [456, 197] width 8 height 8
checkbox input "true"
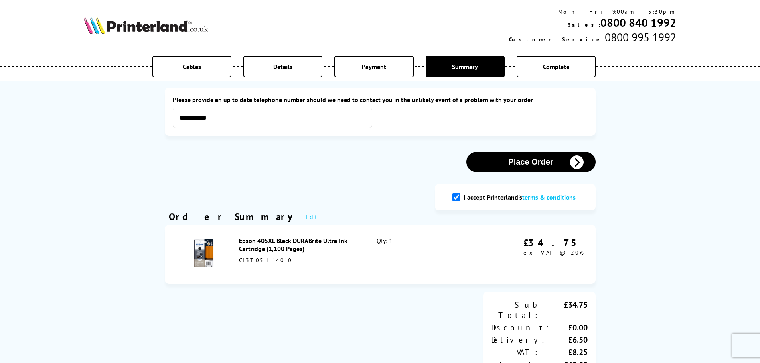
click at [579, 162] on icon "button" at bounding box center [577, 162] width 14 height 14
